Goal: Task Accomplishment & Management: Manage account settings

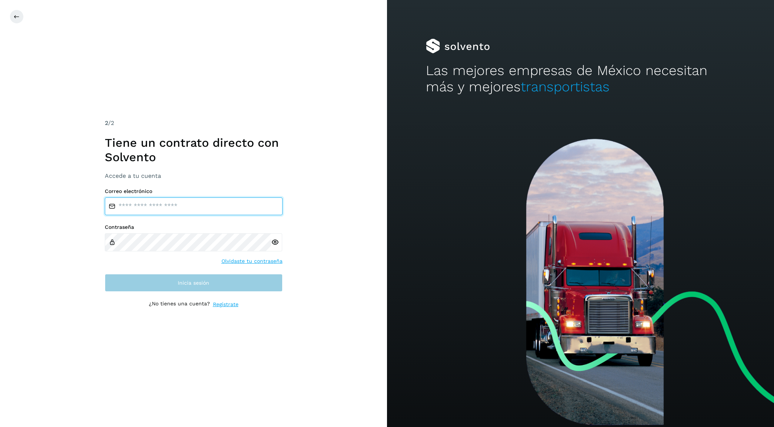
type input "**********"
click at [226, 282] on button "Inicia sesión" at bounding box center [194, 283] width 178 height 18
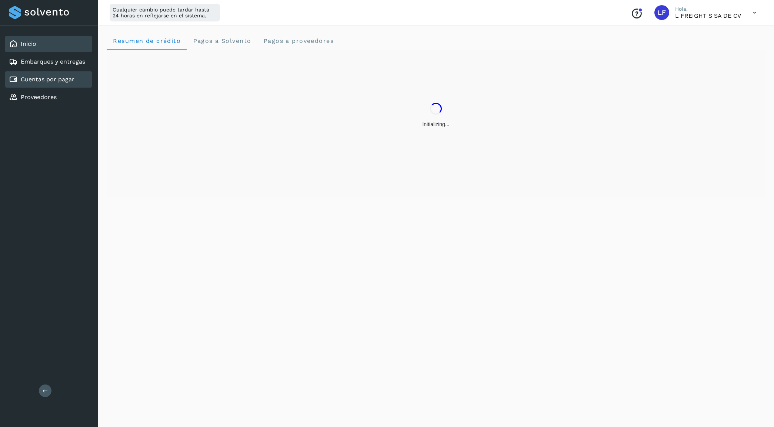
click at [49, 78] on link "Cuentas por pagar" at bounding box center [48, 79] width 54 height 7
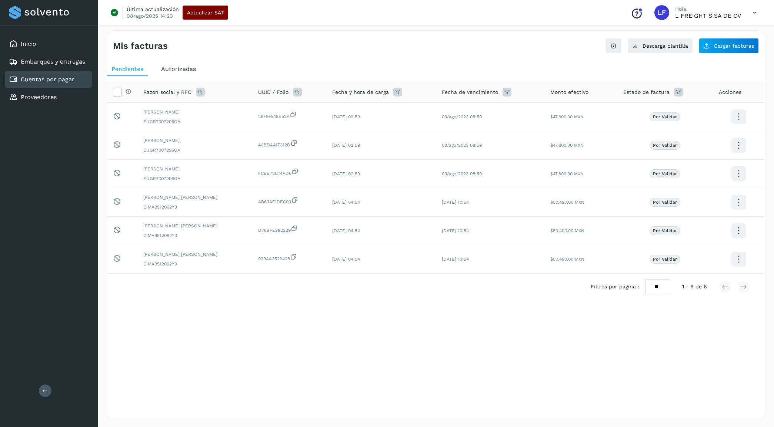
click at [205, 11] on span "Actualizar SAT" at bounding box center [205, 12] width 37 height 5
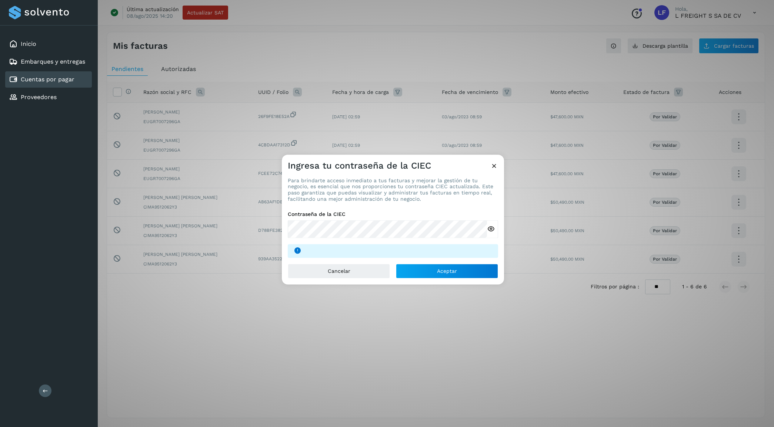
click at [489, 231] on icon at bounding box center [491, 230] width 8 height 8
click at [428, 276] on button "Aceptar" at bounding box center [447, 271] width 102 height 15
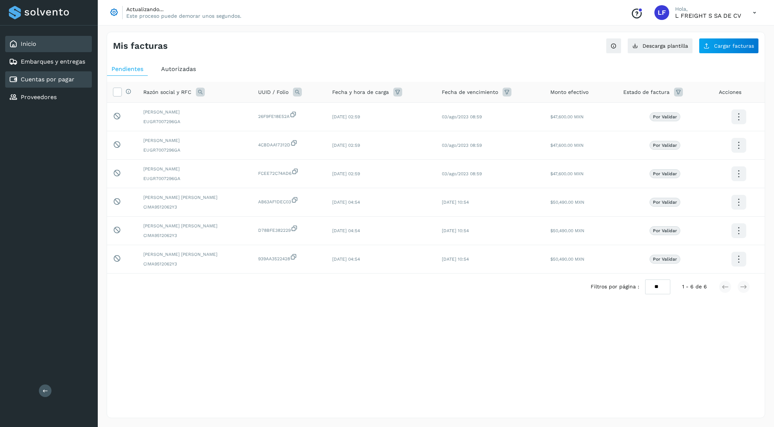
click at [46, 42] on div "Inicio" at bounding box center [48, 44] width 87 height 16
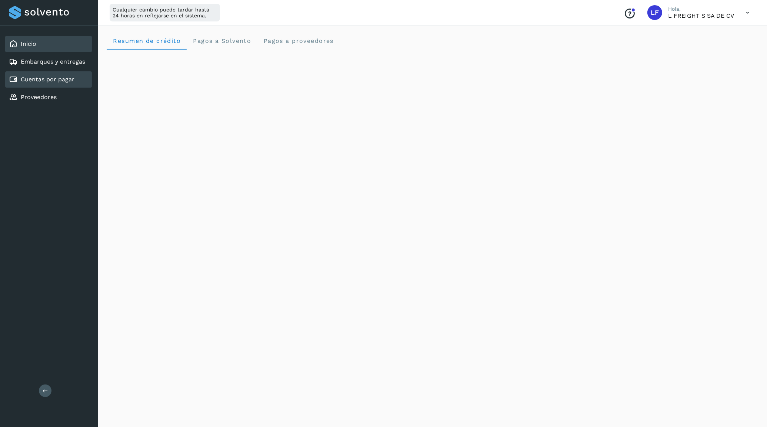
click at [56, 76] on link "Cuentas por pagar" at bounding box center [48, 79] width 54 height 7
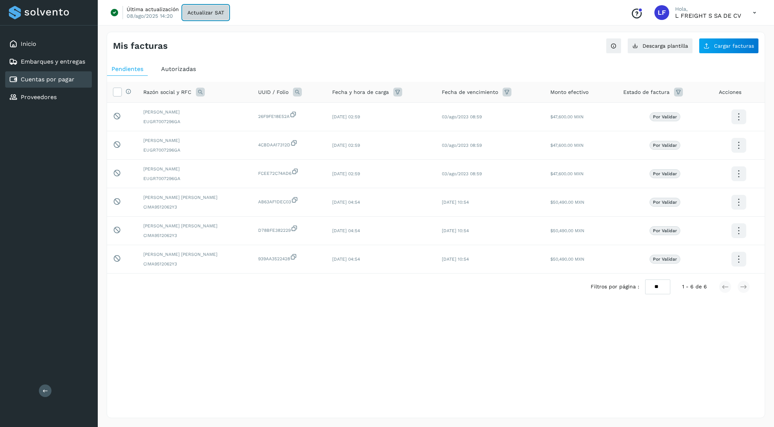
click at [210, 14] on span "Actualizar SAT" at bounding box center [205, 12] width 37 height 5
click at [38, 46] on div "Inicio" at bounding box center [48, 44] width 87 height 16
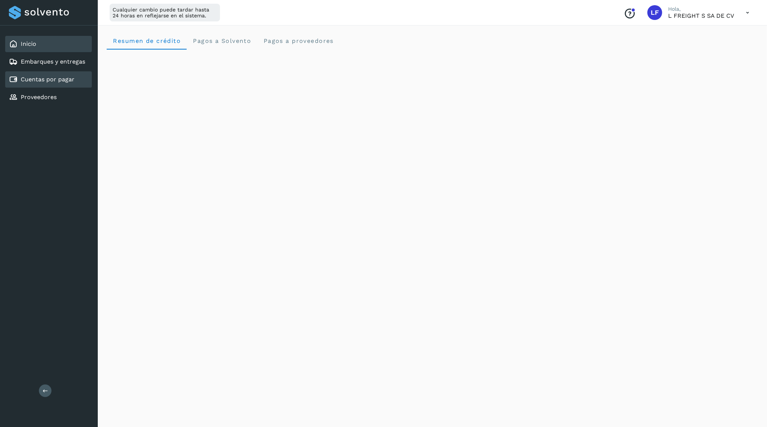
click at [68, 82] on div "Cuentas por pagar" at bounding box center [42, 79] width 66 height 9
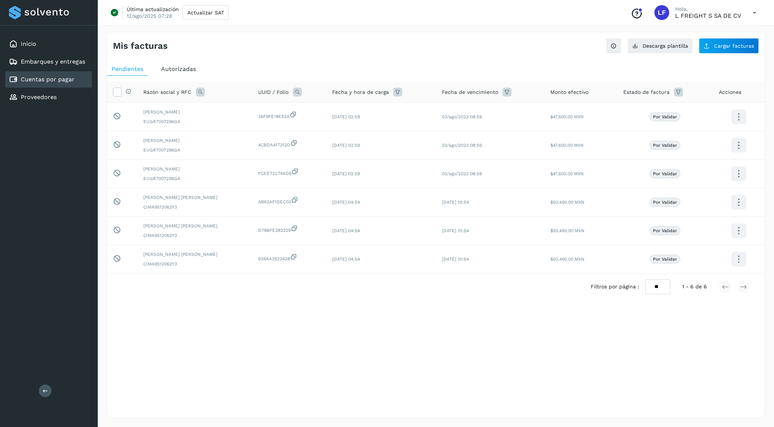
click at [173, 68] on span "Autorizadas" at bounding box center [178, 69] width 35 height 7
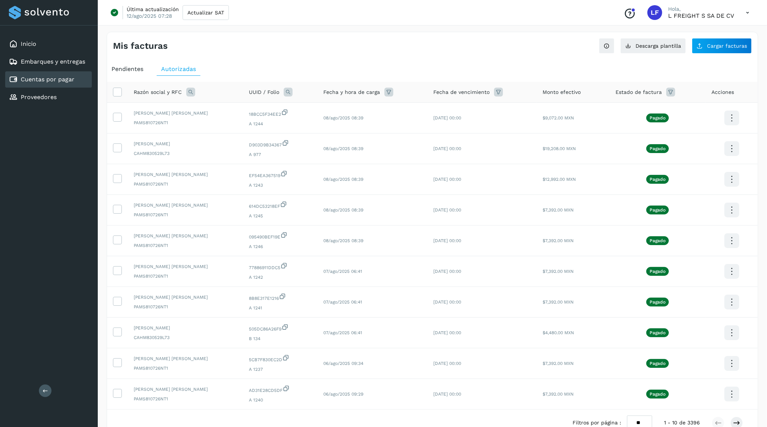
click at [136, 70] on span "Pendientes" at bounding box center [127, 69] width 32 height 7
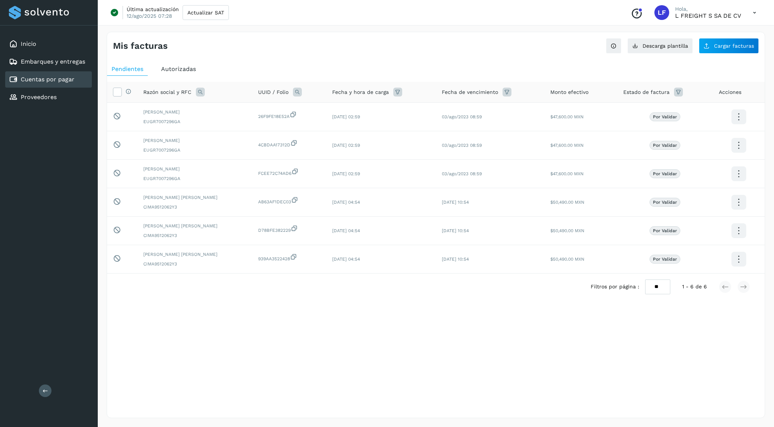
click at [180, 67] on span "Autorizadas" at bounding box center [178, 69] width 35 height 7
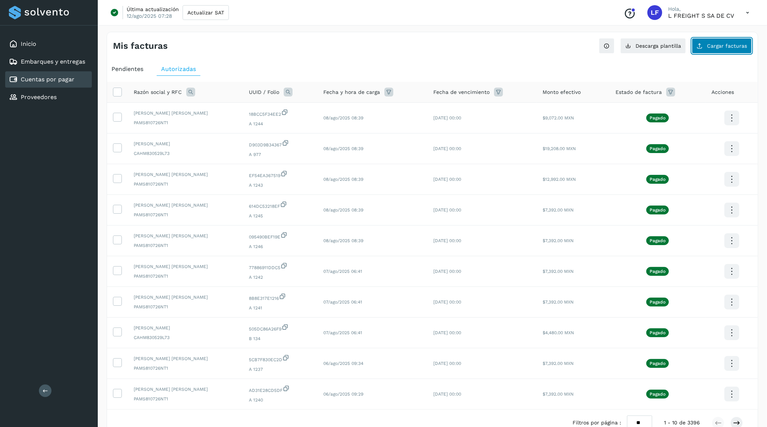
click at [735, 46] on span "Cargar facturas" at bounding box center [727, 45] width 40 height 5
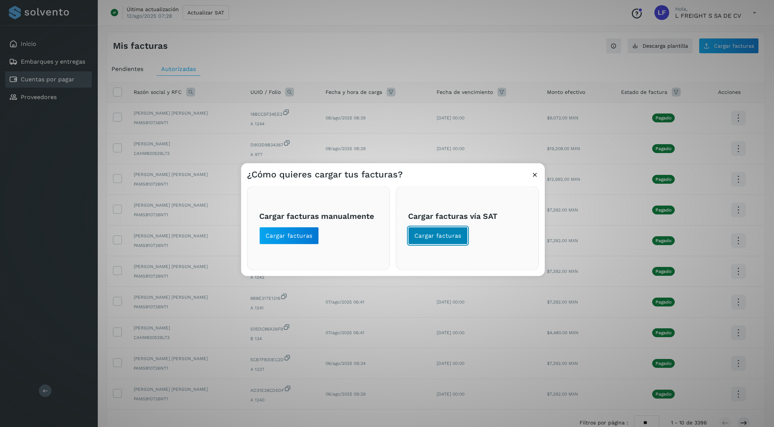
click at [439, 238] on span "Cargar facturas" at bounding box center [437, 236] width 47 height 8
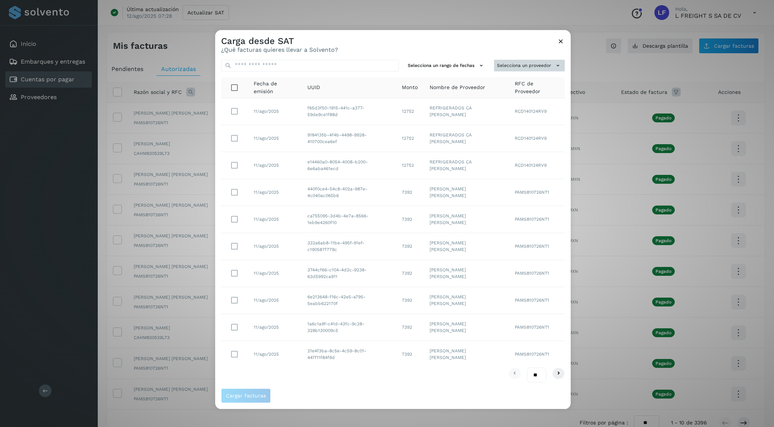
click at [520, 62] on button "Selecciona un proveedor" at bounding box center [529, 66] width 71 height 12
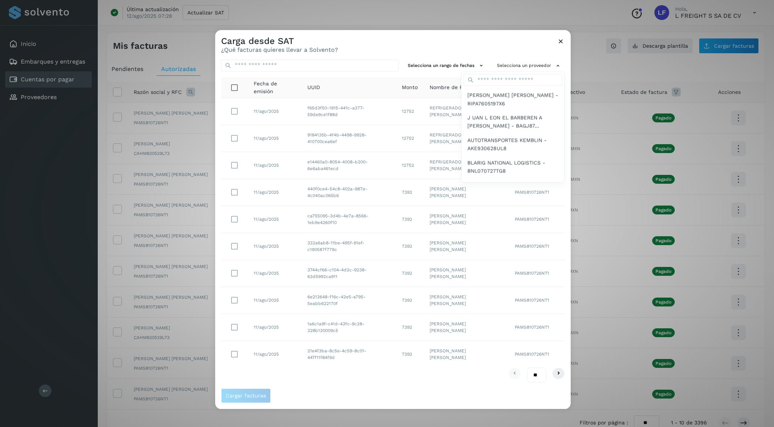
click at [479, 36] on div at bounding box center [602, 243] width 774 height 427
click at [536, 374] on select "** ** **" at bounding box center [536, 375] width 19 height 14
select select "**"
click at [527, 368] on select "** ** **" at bounding box center [536, 375] width 19 height 14
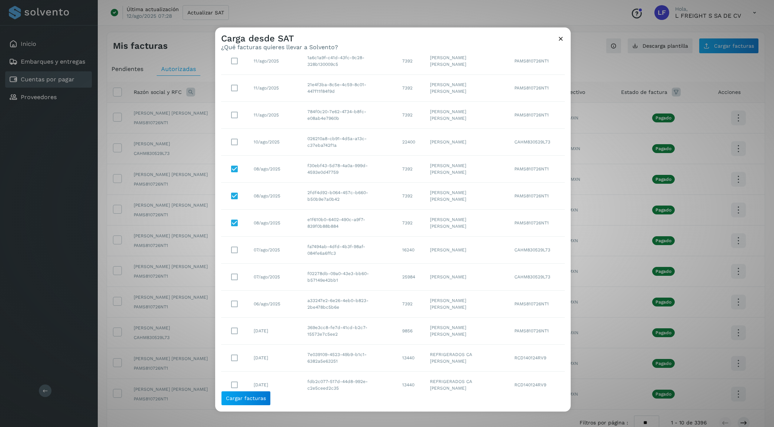
scroll to position [278, 0]
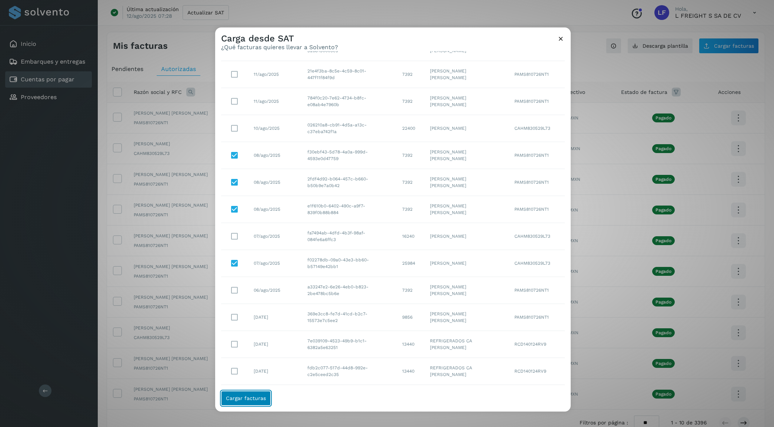
click at [259, 401] on span "Cargar facturas" at bounding box center [246, 398] width 40 height 5
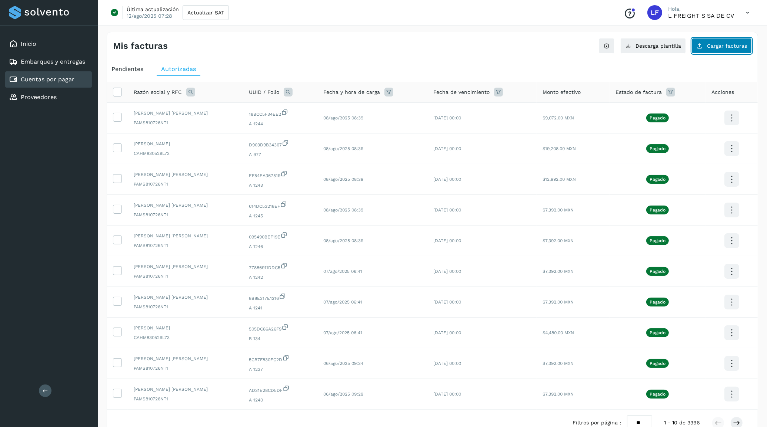
click at [726, 46] on span "Cargar facturas" at bounding box center [727, 45] width 40 height 5
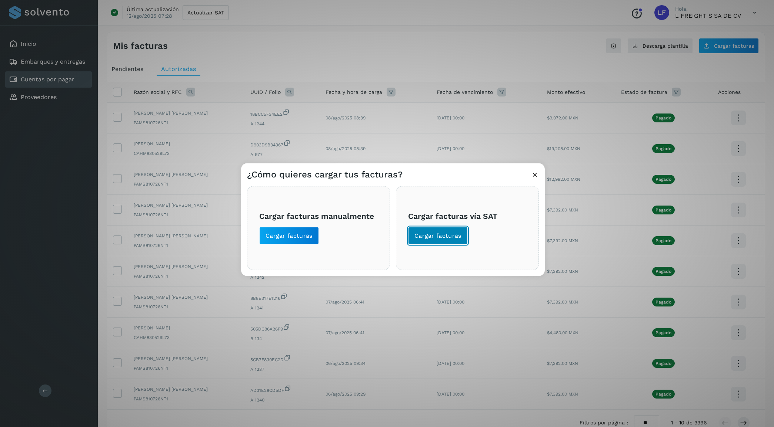
click at [446, 234] on span "Cargar facturas" at bounding box center [437, 236] width 47 height 8
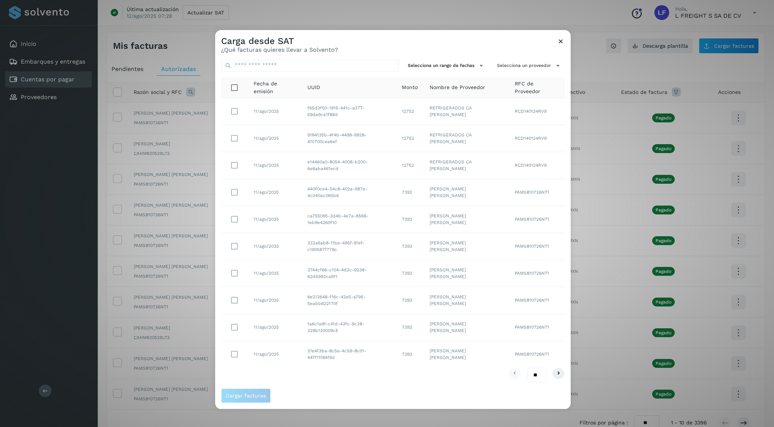
click at [539, 376] on select "** ** **" at bounding box center [536, 375] width 19 height 14
select select "**"
click at [527, 368] on select "** ** **" at bounding box center [536, 375] width 19 height 14
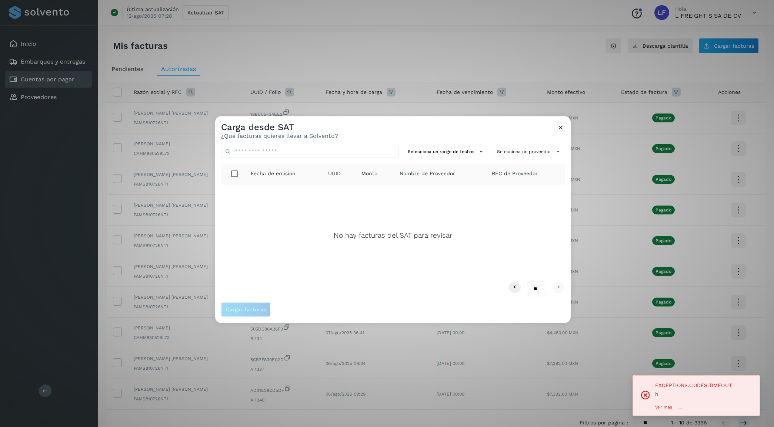
click at [558, 125] on icon at bounding box center [561, 128] width 8 height 8
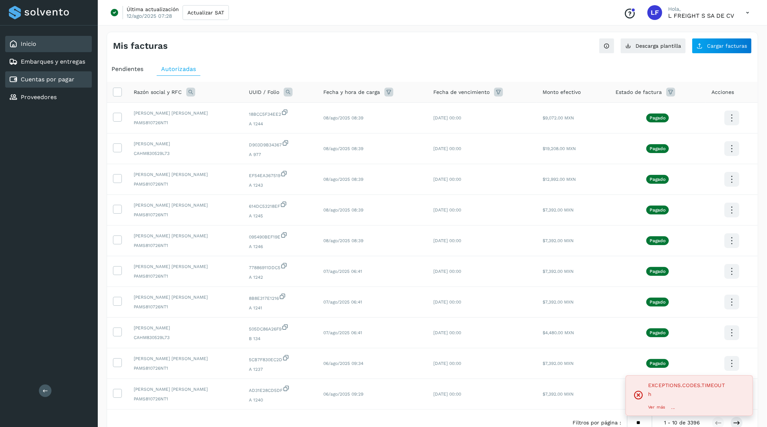
click at [22, 41] on link "Inicio" at bounding box center [29, 43] width 16 height 7
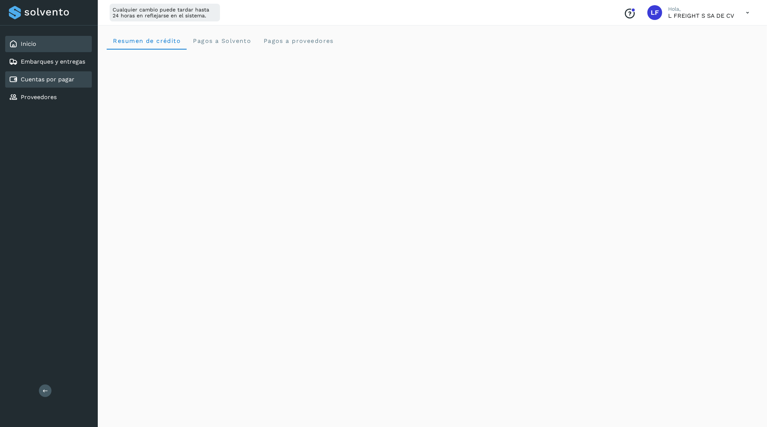
click at [34, 77] on link "Cuentas por pagar" at bounding box center [48, 79] width 54 height 7
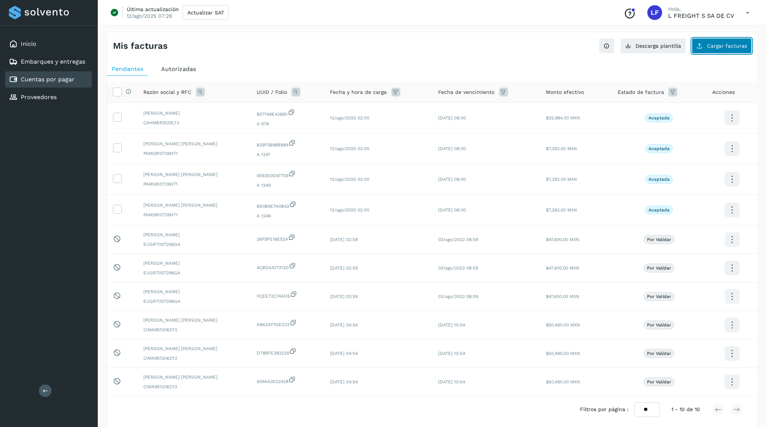
click at [724, 47] on span "Cargar facturas" at bounding box center [727, 45] width 40 height 5
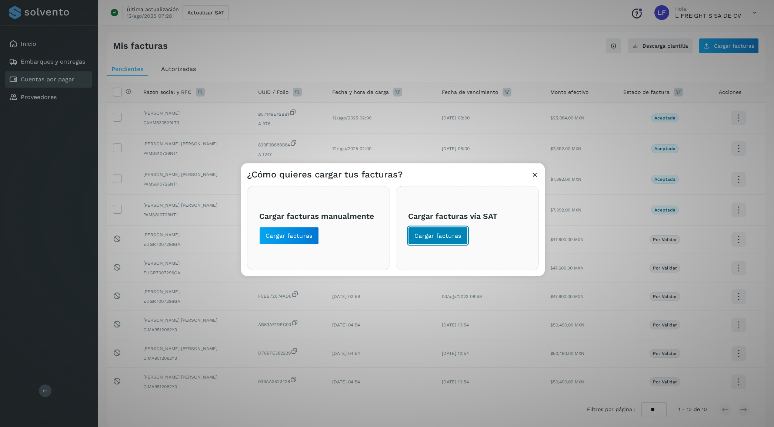
click at [455, 238] on span "Cargar facturas" at bounding box center [437, 236] width 47 height 8
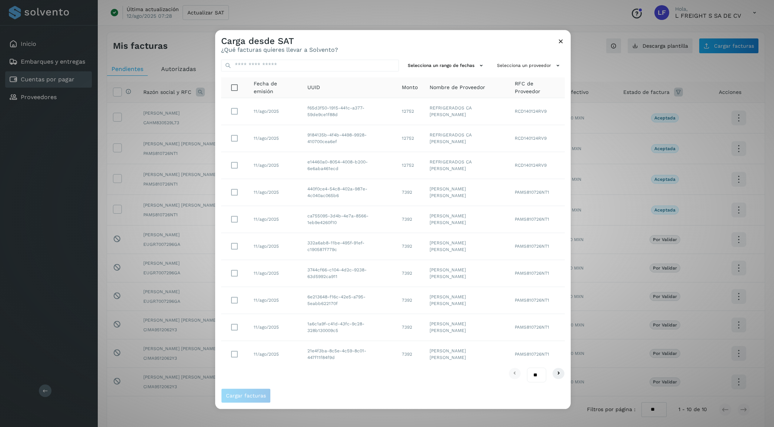
click at [539, 378] on select "** ** **" at bounding box center [536, 375] width 19 height 14
select select "**"
click at [527, 368] on select "** ** **" at bounding box center [536, 375] width 19 height 14
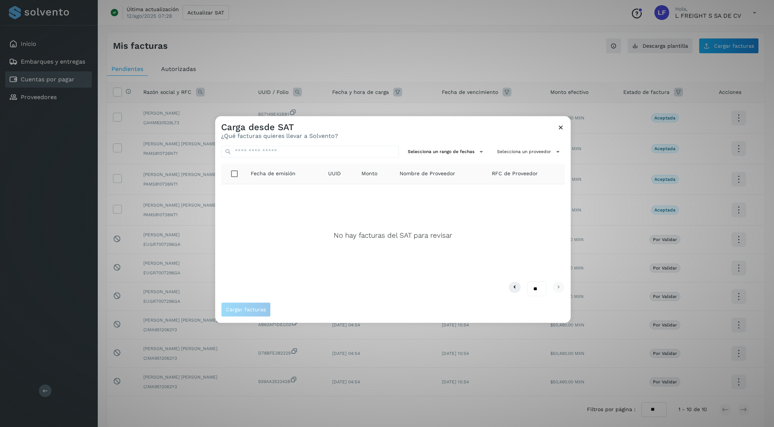
click at [563, 125] on icon at bounding box center [561, 128] width 8 height 8
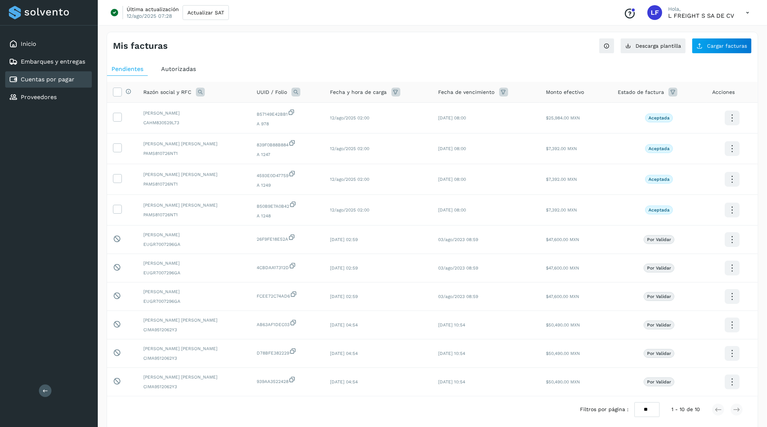
click at [173, 68] on span "Autorizadas" at bounding box center [178, 69] width 35 height 7
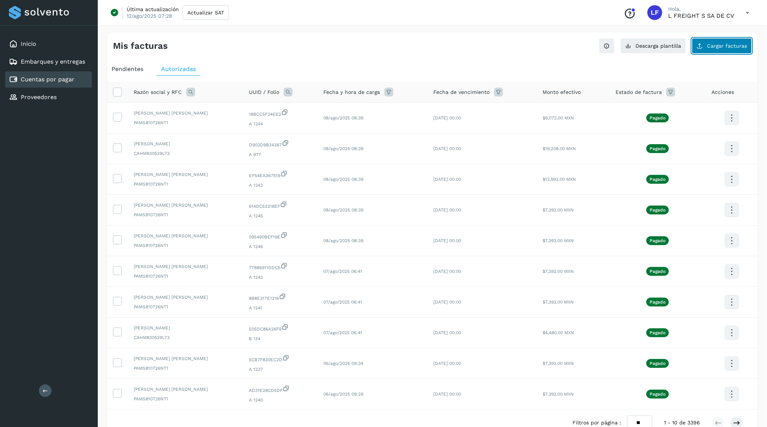
click at [726, 44] on span "Cargar facturas" at bounding box center [727, 45] width 40 height 5
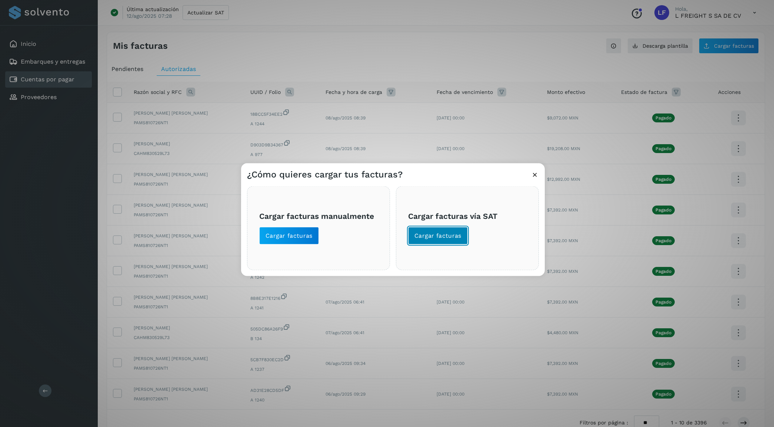
click at [441, 233] on span "Cargar facturas" at bounding box center [437, 236] width 47 height 8
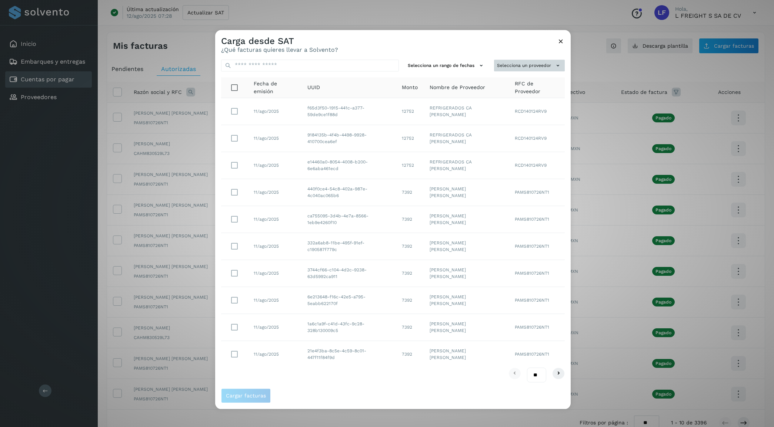
click at [519, 63] on button "Selecciona un proveedor" at bounding box center [529, 66] width 71 height 12
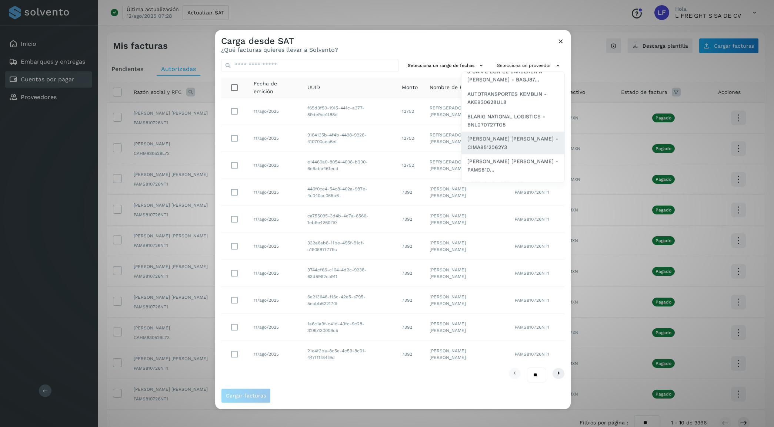
scroll to position [93, 0]
click at [494, 119] on span "[PERSON_NAME] [PERSON_NAME] - PAMS810..." at bounding box center [512, 119] width 91 height 17
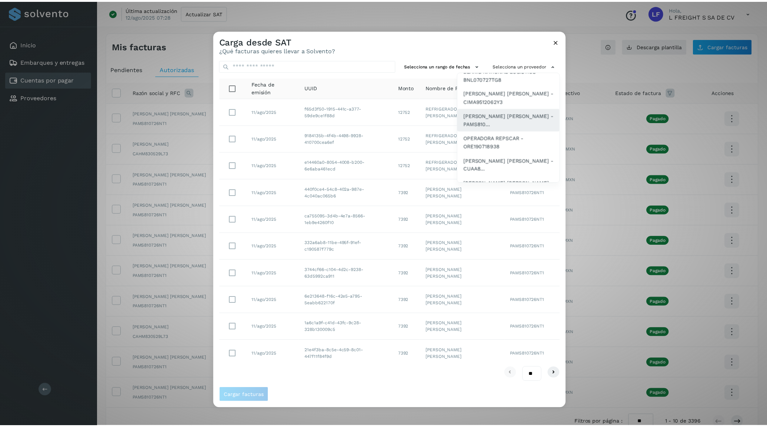
scroll to position [0, 0]
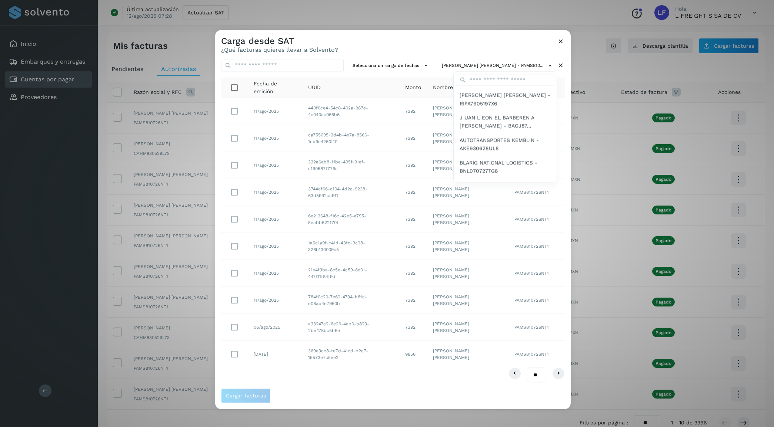
click at [411, 36] on div at bounding box center [602, 243] width 774 height 427
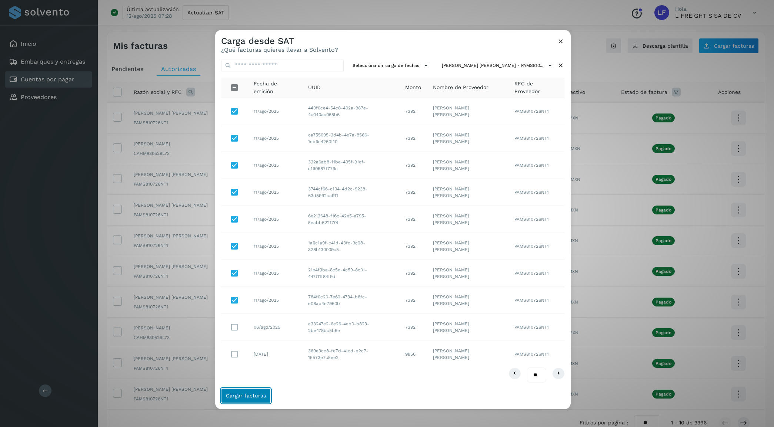
click at [252, 395] on span "Cargar facturas" at bounding box center [246, 395] width 40 height 5
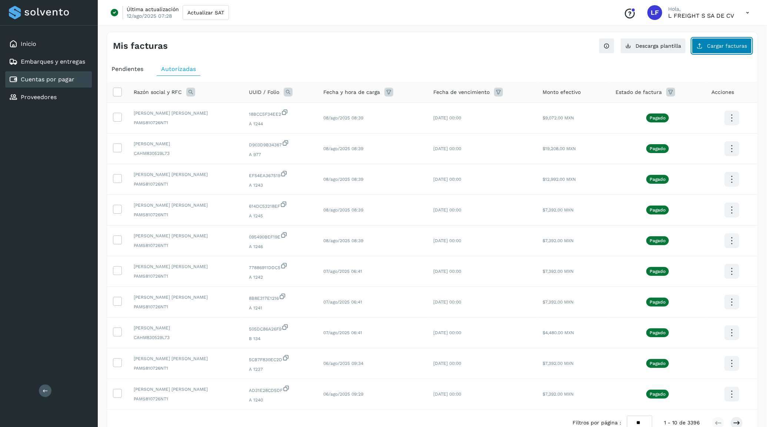
click at [715, 43] on span "Cargar facturas" at bounding box center [727, 45] width 40 height 5
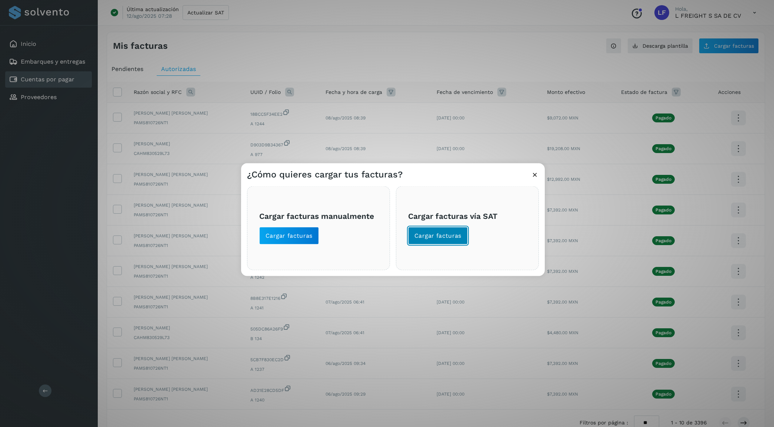
click at [442, 239] on span "Cargar facturas" at bounding box center [437, 236] width 47 height 8
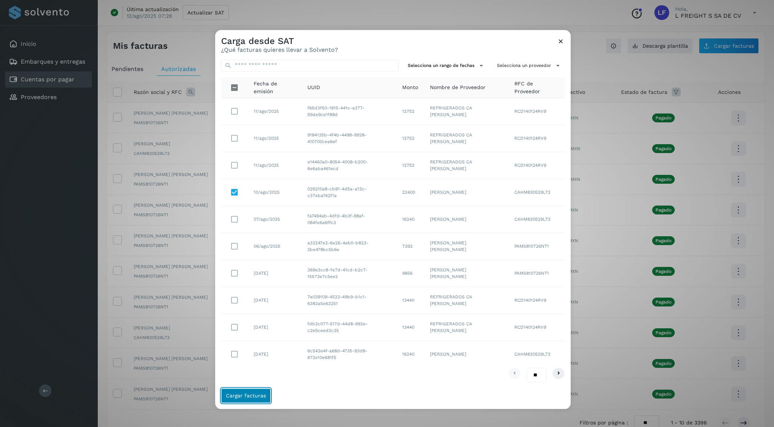
click at [250, 396] on span "Cargar facturas" at bounding box center [246, 395] width 40 height 5
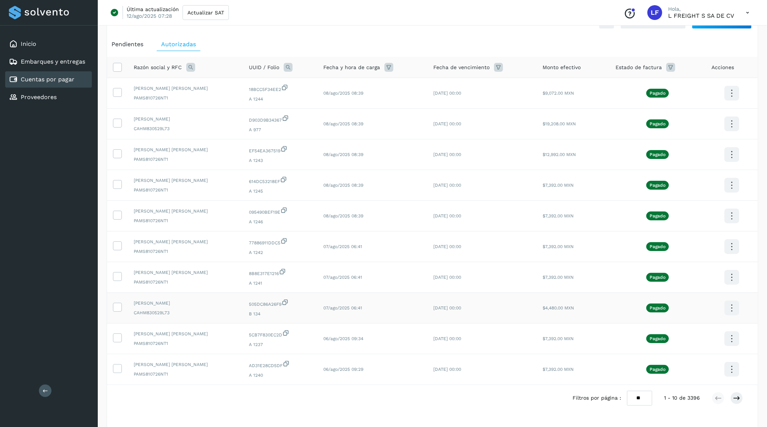
scroll to position [47, 0]
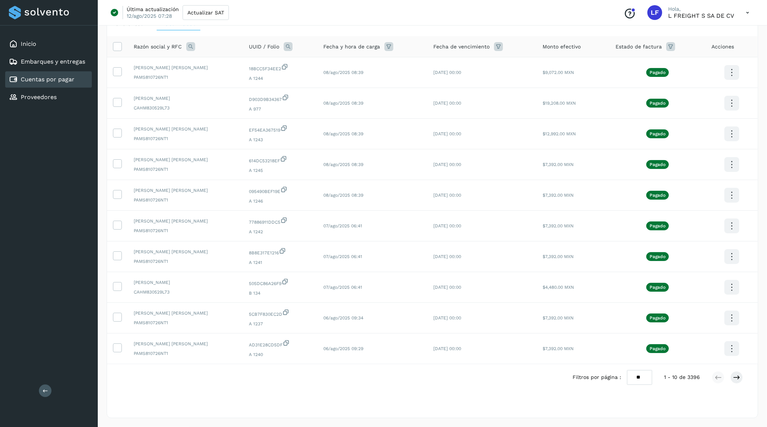
click at [640, 375] on select "** ** **" at bounding box center [639, 377] width 25 height 14
click at [633, 370] on select "** ** **" at bounding box center [639, 377] width 25 height 14
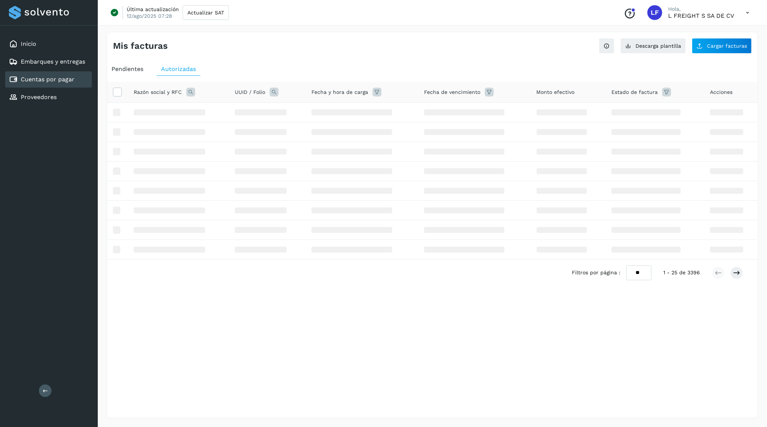
scroll to position [0, 0]
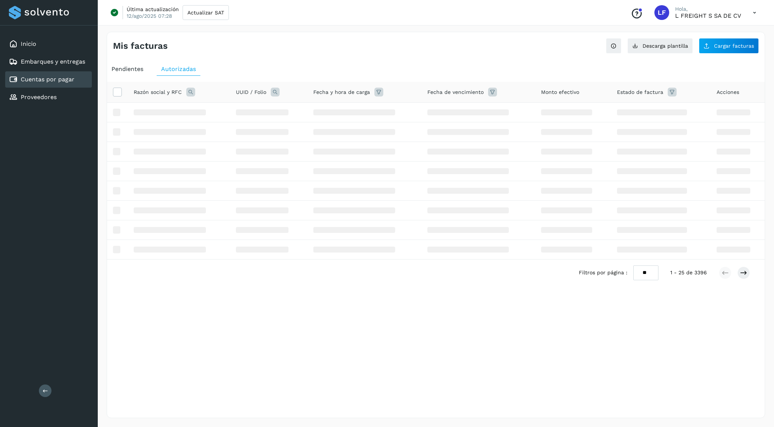
click at [124, 68] on span "Pendientes" at bounding box center [127, 69] width 32 height 7
select select "**"
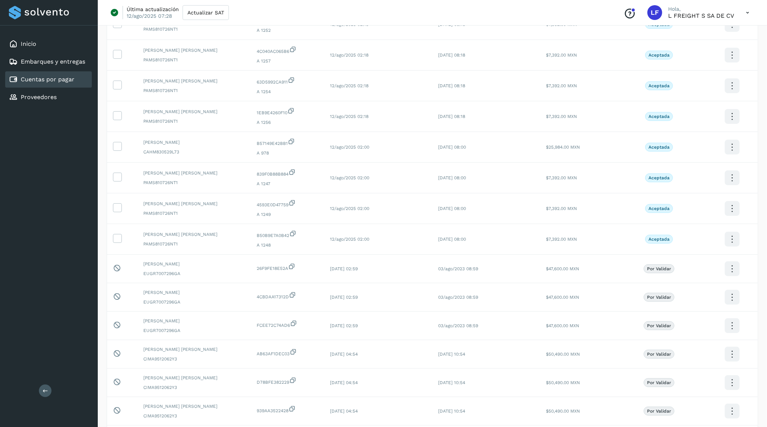
scroll to position [231, 0]
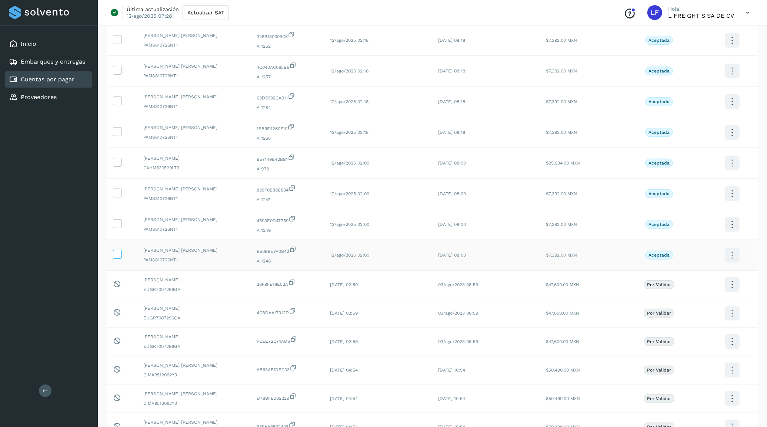
click at [113, 258] on label at bounding box center [117, 254] width 9 height 9
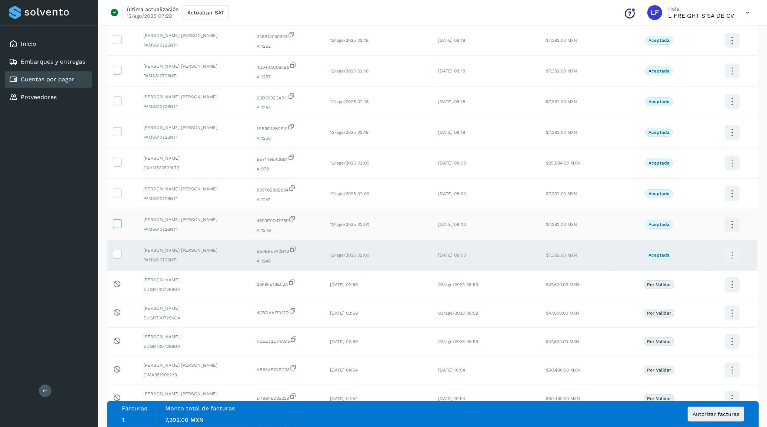
click at [118, 225] on icon at bounding box center [117, 223] width 8 height 8
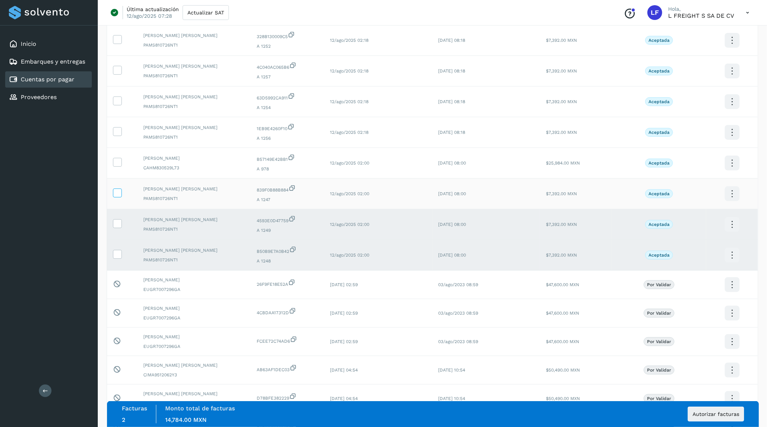
click at [118, 195] on icon at bounding box center [117, 193] width 8 height 8
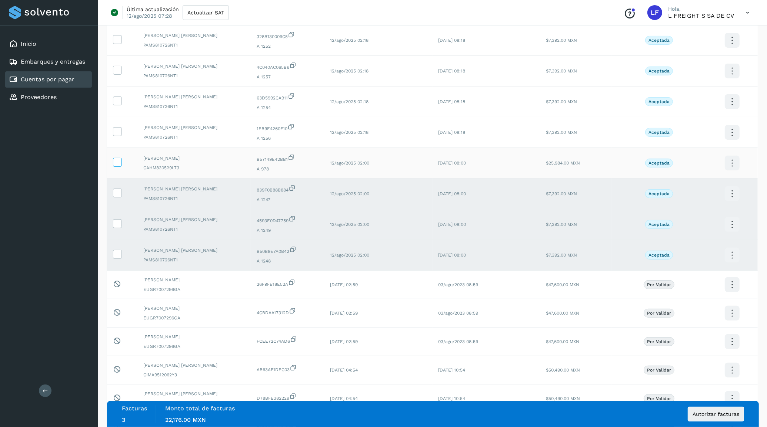
click at [117, 161] on icon at bounding box center [117, 162] width 8 height 8
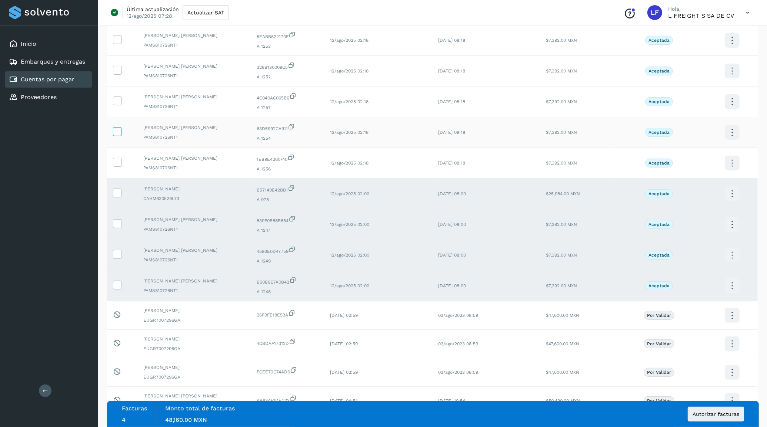
scroll to position [139, 0]
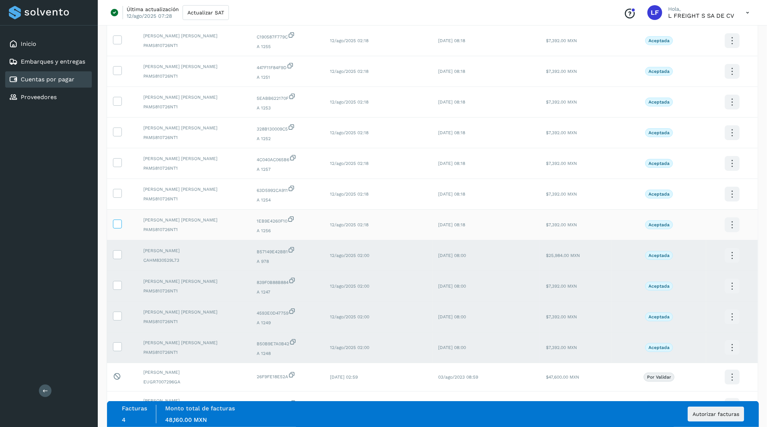
click at [115, 228] on icon at bounding box center [117, 224] width 8 height 8
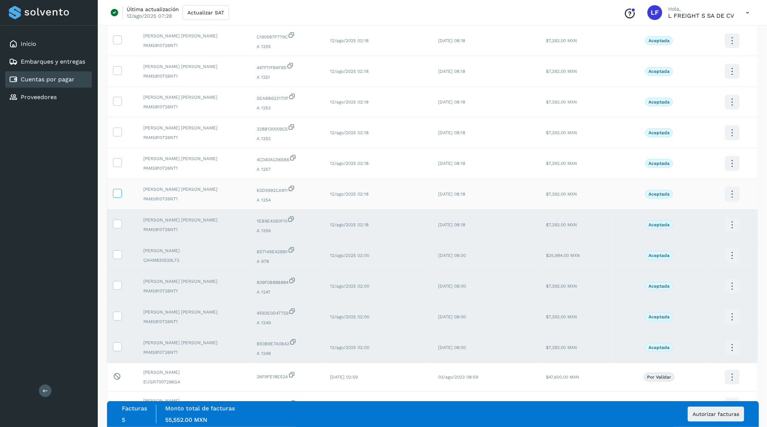
click at [115, 193] on icon at bounding box center [117, 193] width 8 height 8
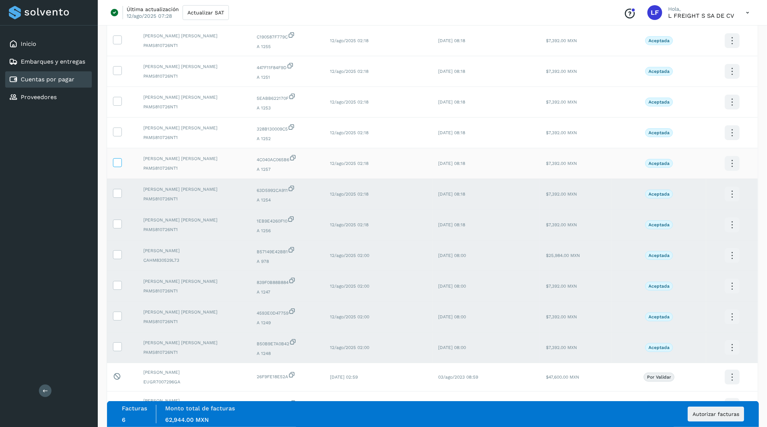
click at [117, 165] on icon at bounding box center [117, 162] width 8 height 8
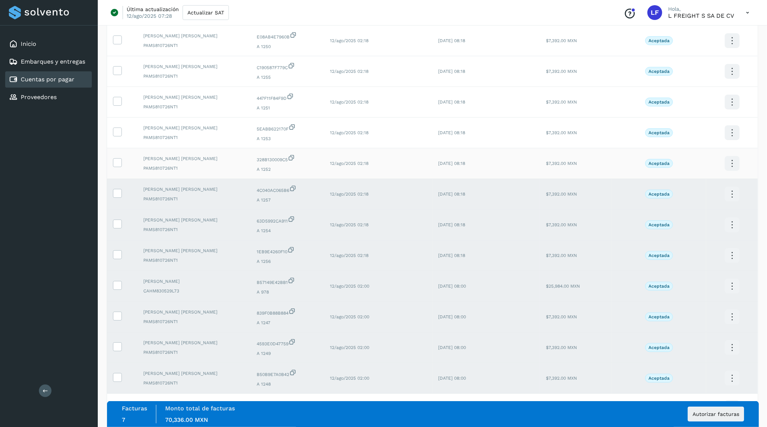
scroll to position [93, 0]
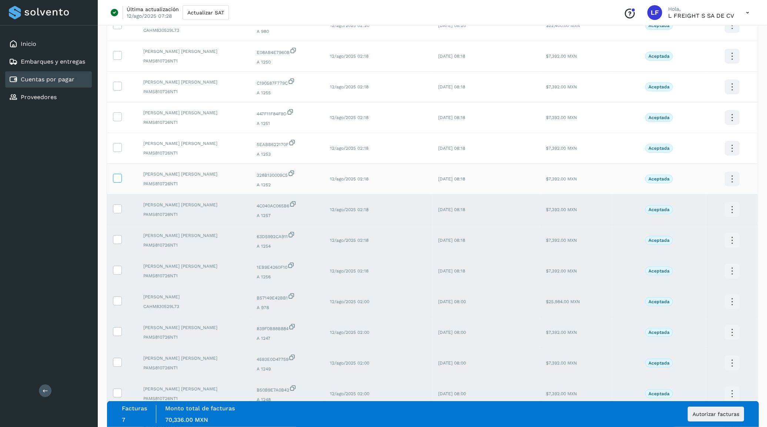
click at [119, 181] on icon at bounding box center [117, 178] width 8 height 8
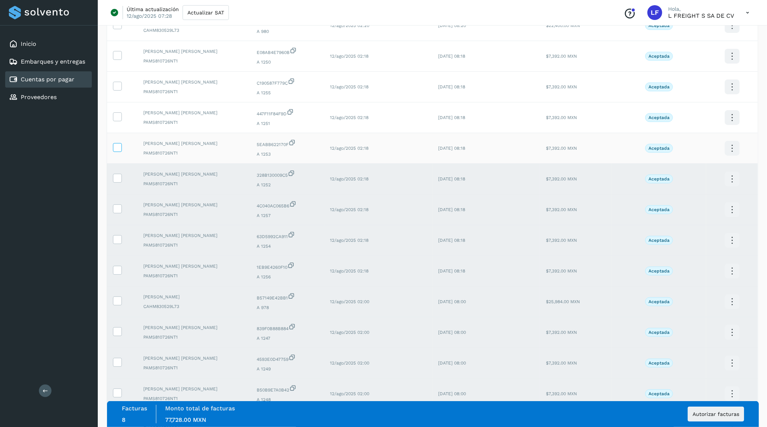
click at [119, 151] on icon at bounding box center [117, 147] width 8 height 8
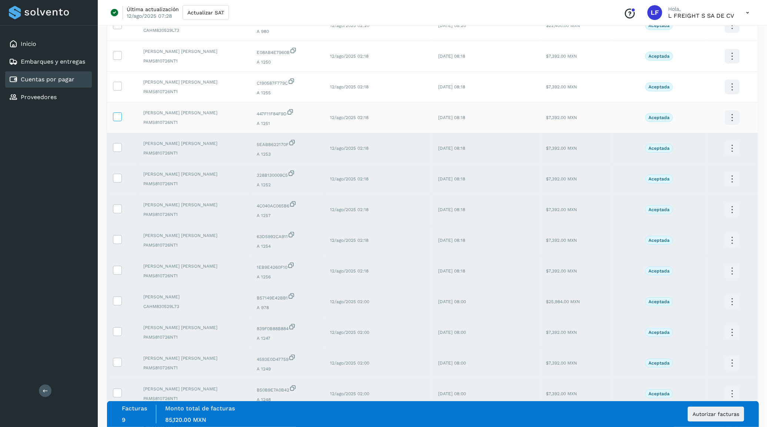
click at [117, 118] on icon at bounding box center [117, 117] width 8 height 8
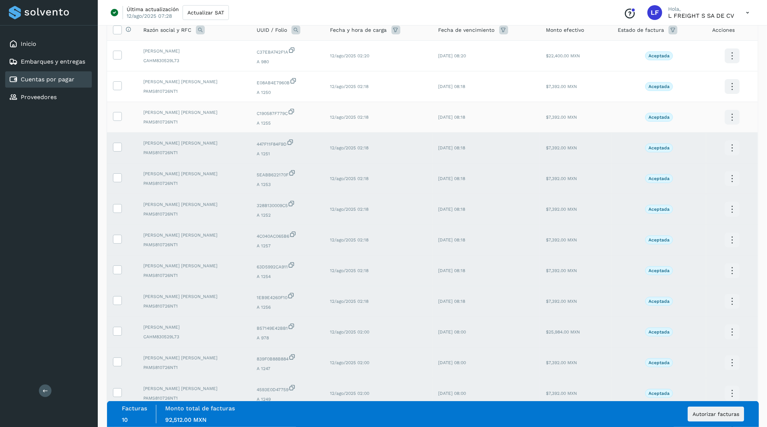
scroll to position [46, 0]
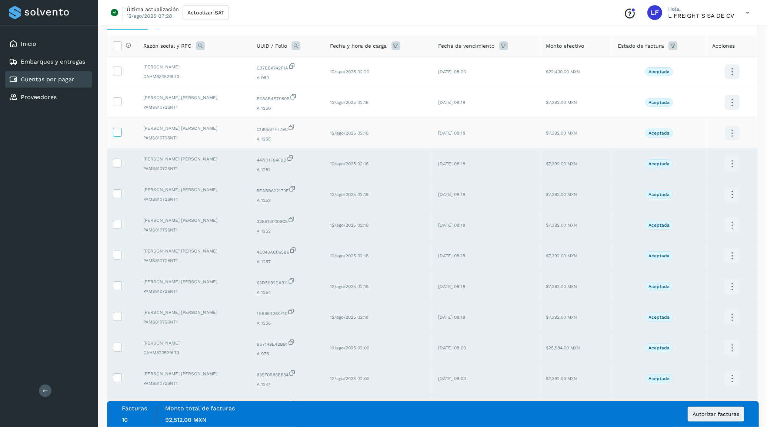
click at [117, 134] on icon at bounding box center [117, 132] width 8 height 8
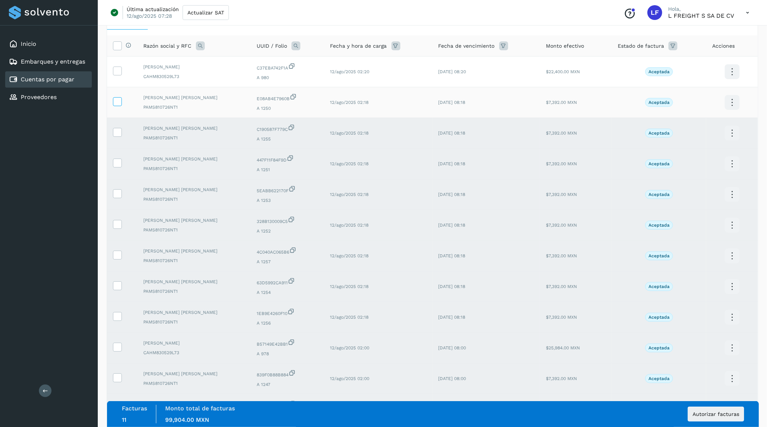
click at [118, 106] on label at bounding box center [117, 101] width 9 height 9
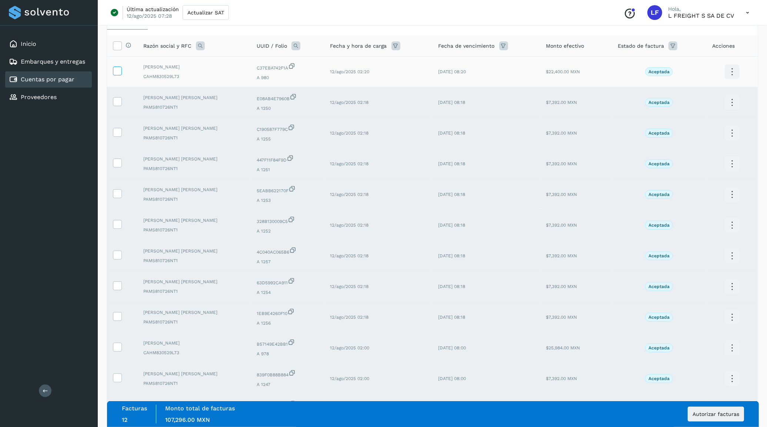
click at [115, 71] on icon at bounding box center [117, 71] width 8 height 8
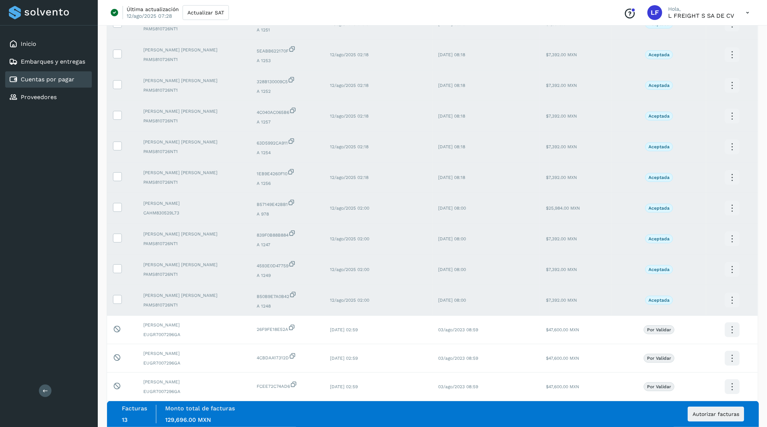
scroll to position [231, 0]
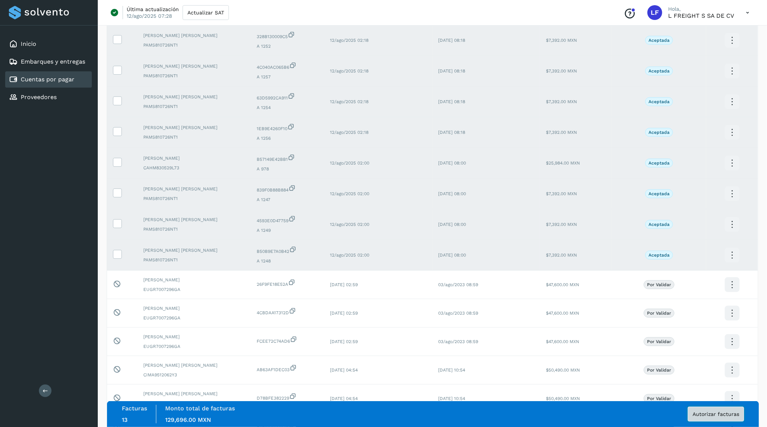
click at [715, 415] on span "Autorizar facturas" at bounding box center [715, 414] width 47 height 5
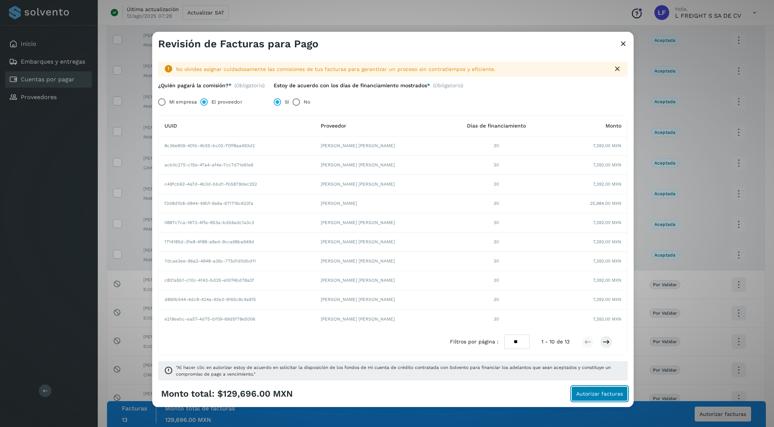
click at [597, 390] on button "Autorizar facturas" at bounding box center [599, 394] width 56 height 15
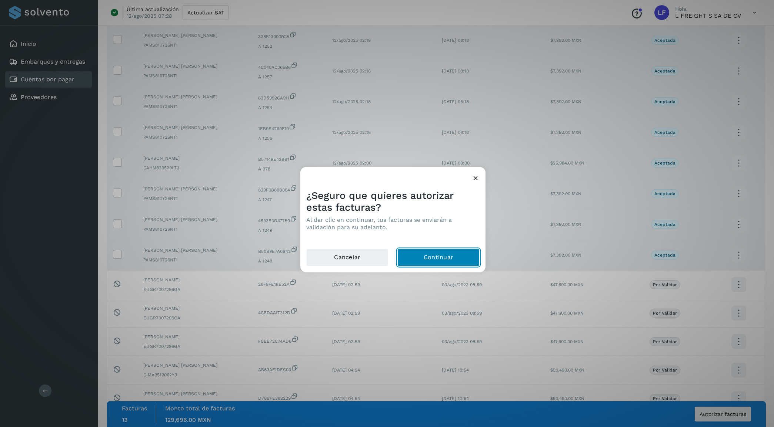
click at [432, 256] on button "Continuar" at bounding box center [438, 258] width 82 height 18
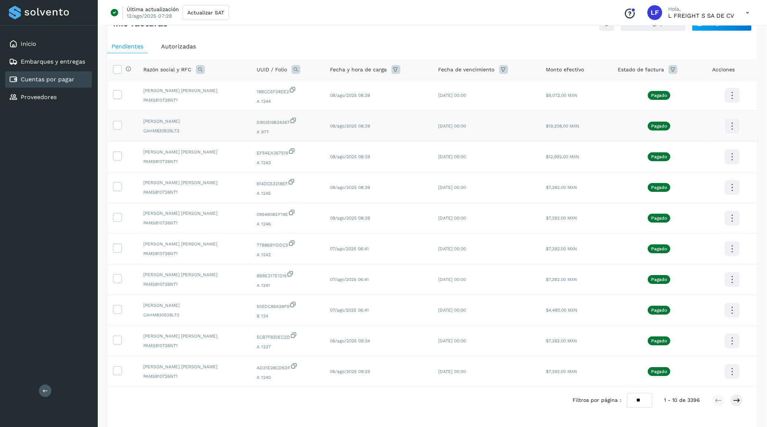
scroll to position [0, 0]
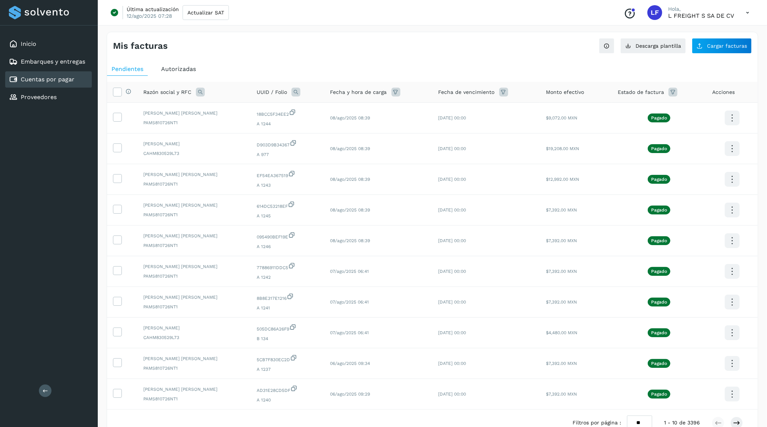
click at [186, 73] on span "Autorizadas" at bounding box center [178, 69] width 35 height 7
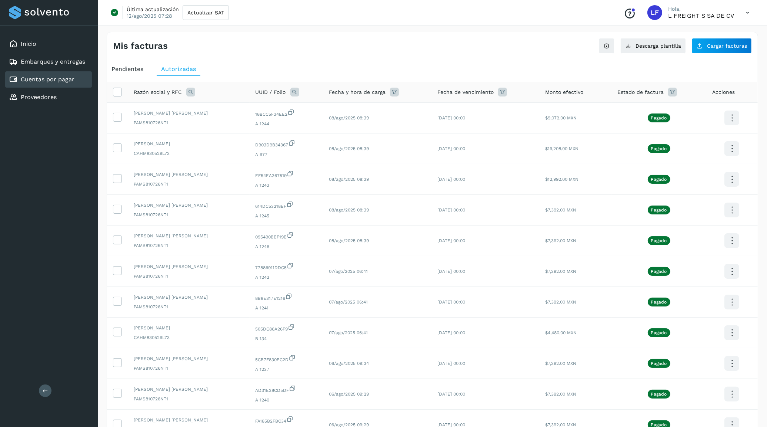
click at [134, 70] on span "Pendientes" at bounding box center [127, 69] width 32 height 7
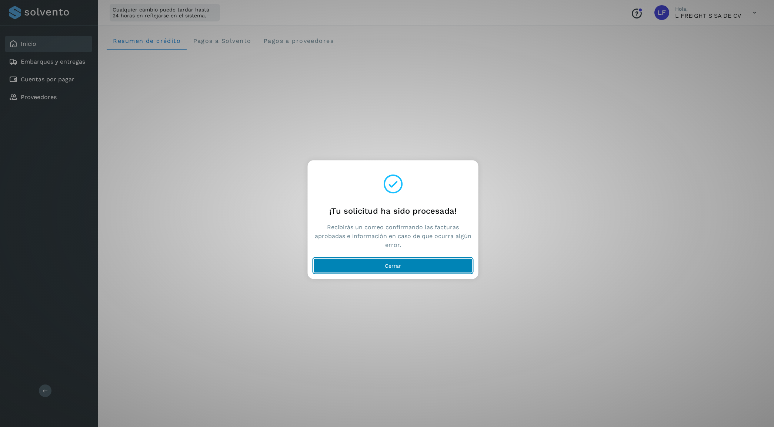
click at [398, 265] on span "Cerrar" at bounding box center [393, 265] width 16 height 5
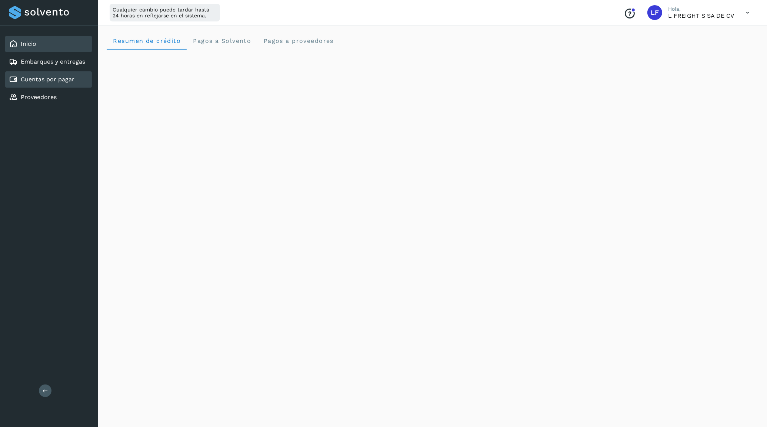
click at [38, 82] on div "Cuentas por pagar" at bounding box center [42, 79] width 66 height 9
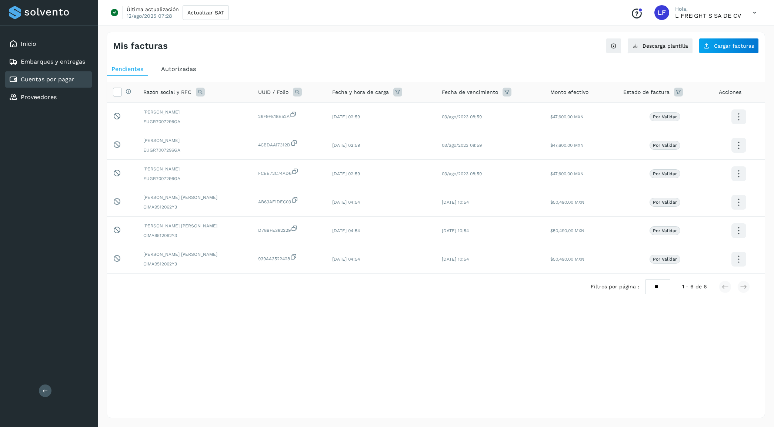
click at [188, 66] on span "Autorizadas" at bounding box center [178, 69] width 35 height 7
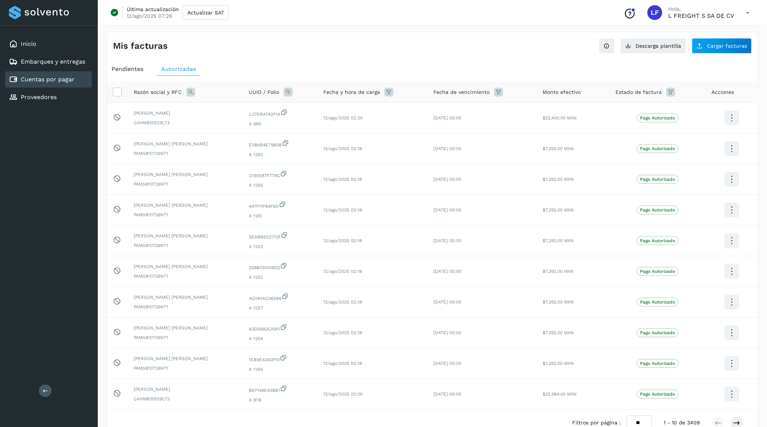
click at [426, 54] on div "Mis facturas Ver instrucciones para cargar Facturas Descarga plantilla Cargar f…" at bounding box center [432, 248] width 651 height 432
